Goal: Information Seeking & Learning: Learn about a topic

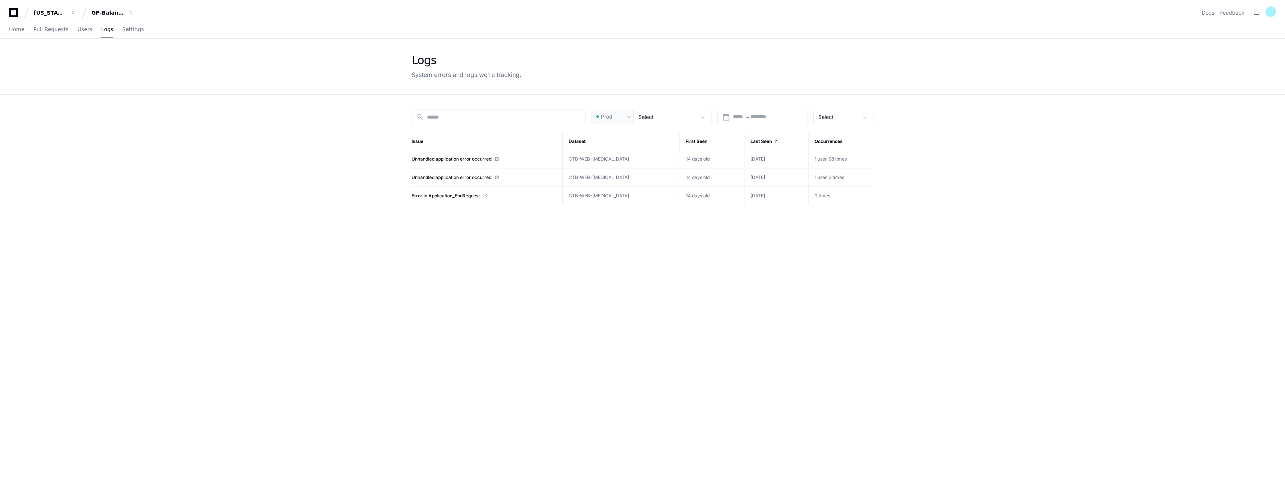
click at [71, 193] on app-issue-list-page "Logs System errors and logs we're tracking. search Prod Select calendar_today S…" at bounding box center [642, 313] width 1285 height 549
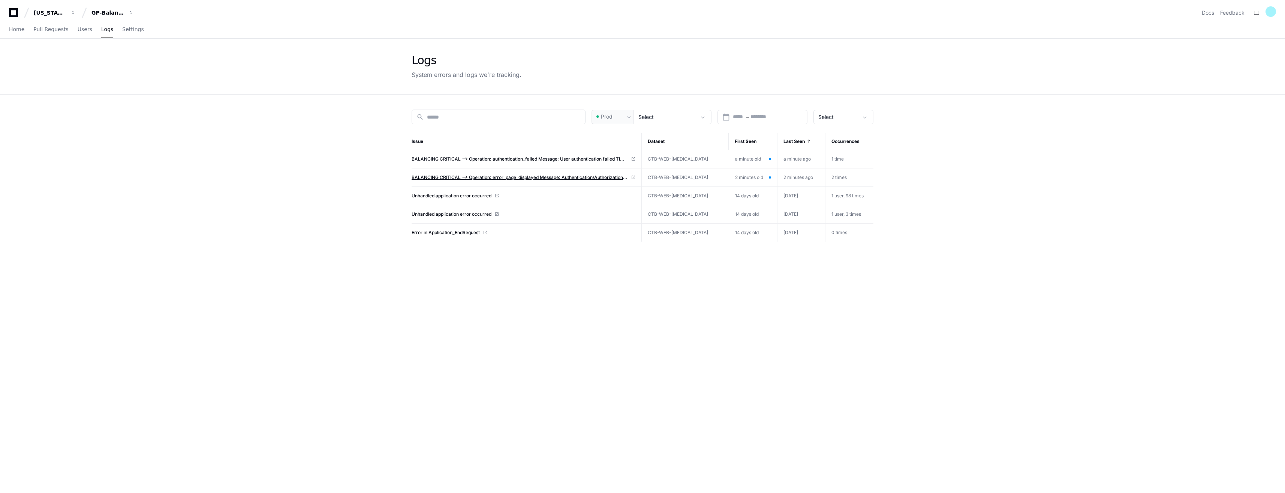
click at [614, 178] on span "BALANCING CRITICAL --> Operation: error_page_displayed Message: Authentication/…" at bounding box center [520, 177] width 216 height 6
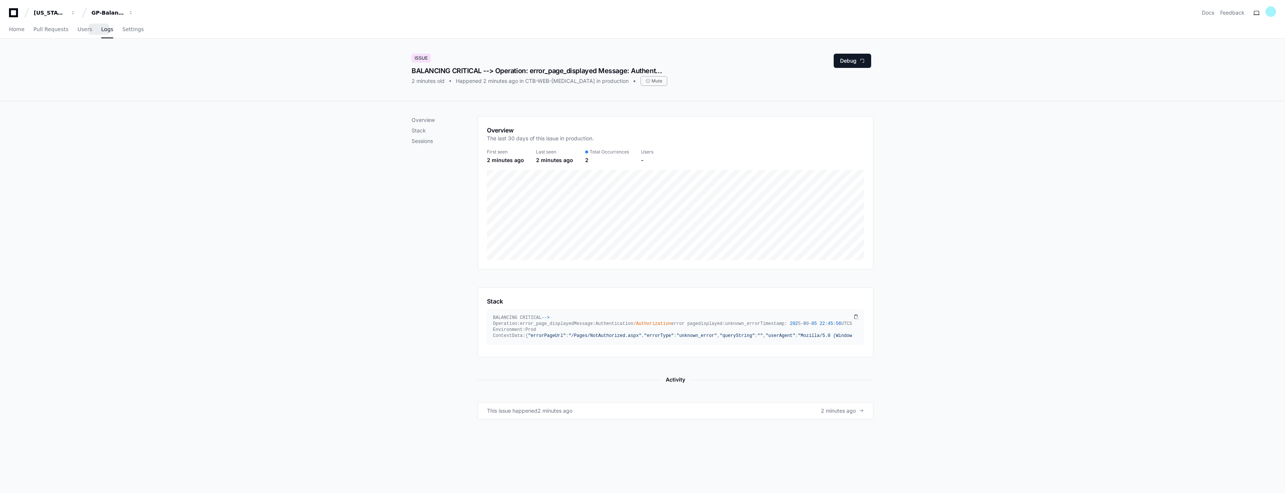
click at [101, 30] on span "Logs" at bounding box center [107, 29] width 12 height 4
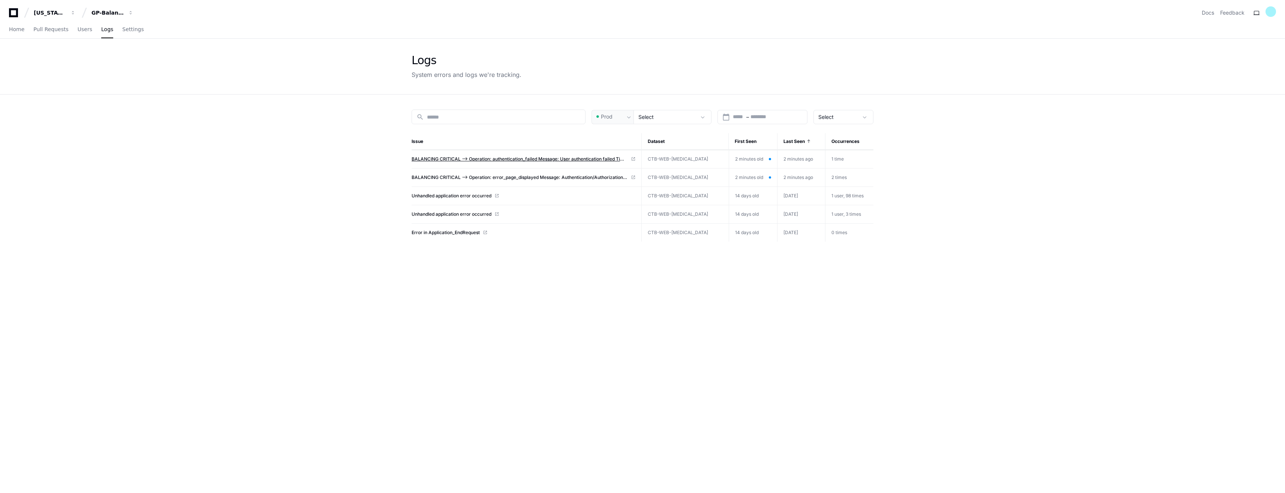
click at [480, 157] on span "BALANCING CRITICAL --> Operation: authentication_failed Message: User authentic…" at bounding box center [520, 159] width 216 height 6
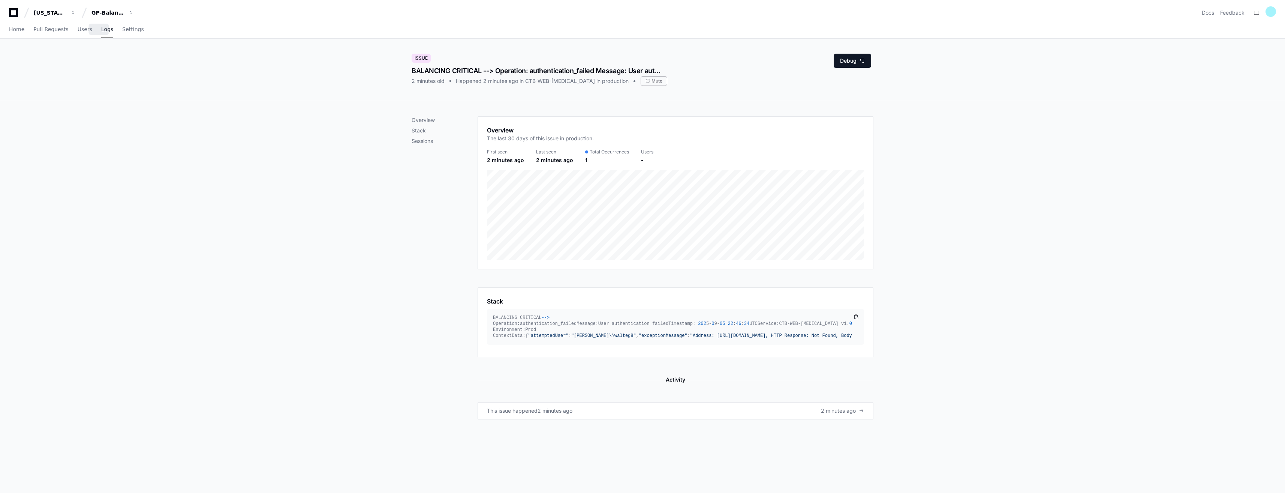
click at [101, 30] on span "Logs" at bounding box center [107, 29] width 12 height 4
